Goal: Task Accomplishment & Management: Manage account settings

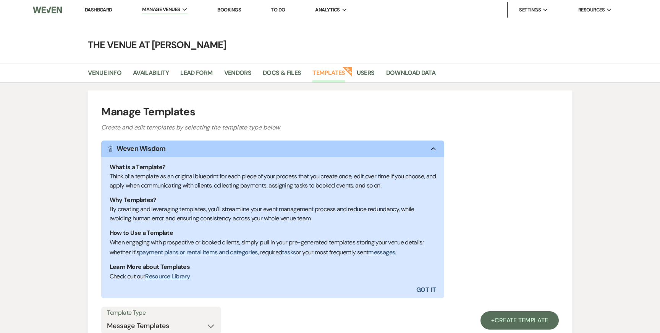
select select "Message Templates"
click at [90, 10] on link "Dashboard" at bounding box center [98, 9] width 27 height 6
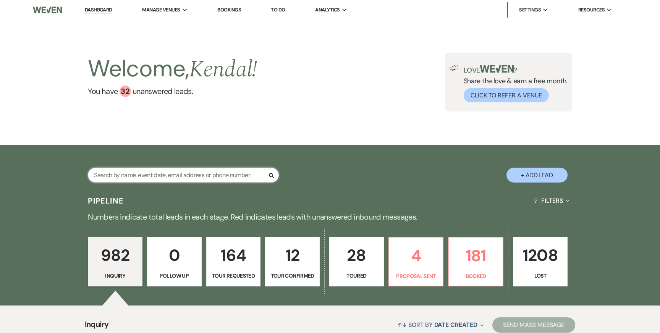
click at [120, 174] on input "text" at bounding box center [183, 175] width 191 height 15
type input "[PERSON_NAME]"
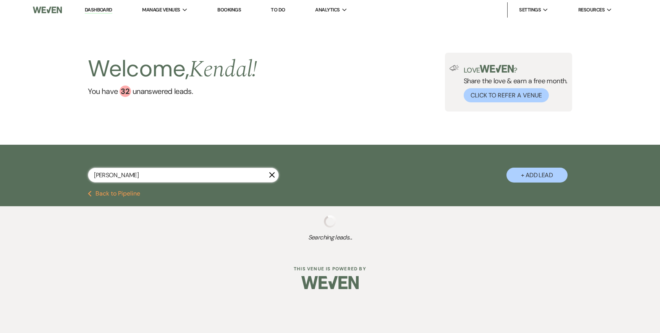
select select "8"
select select "5"
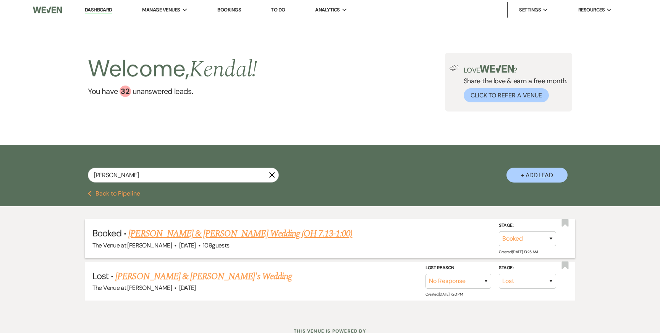
click at [174, 230] on link "[PERSON_NAME] & [PERSON_NAME] Wedding (OH 7.13-1:00)" at bounding box center [240, 234] width 224 height 14
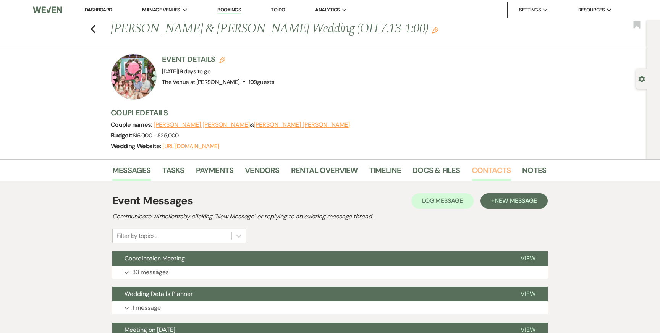
click at [491, 167] on link "Contacts" at bounding box center [490, 172] width 39 height 17
